Goal: Find specific page/section: Find specific page/section

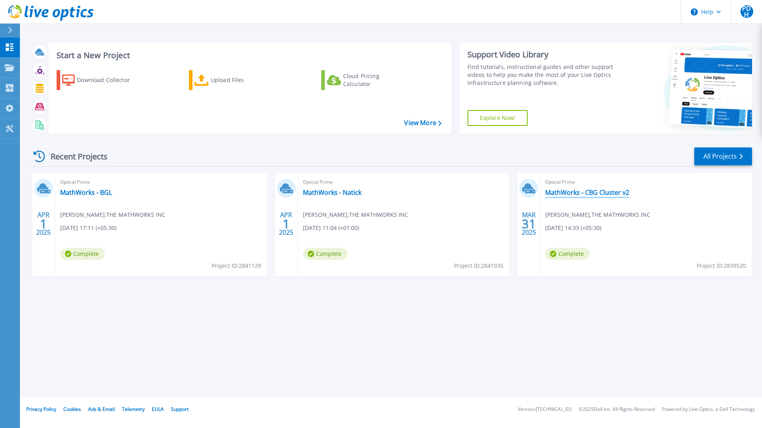
click at [597, 189] on link "MathWorks - CBG Cluster v2" at bounding box center [587, 192] width 84 height 8
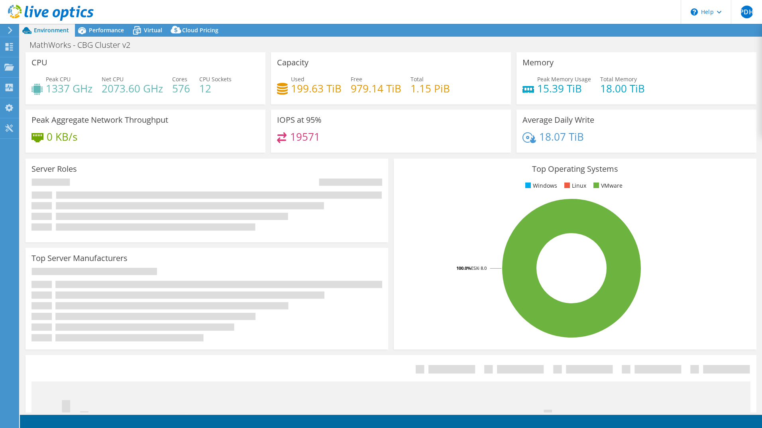
select select "USD"
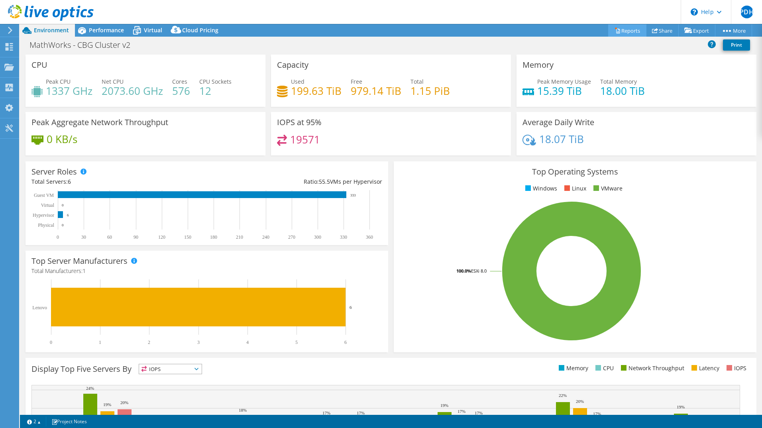
click at [614, 32] on icon at bounding box center [617, 30] width 6 height 6
